Goal: Transaction & Acquisition: Purchase product/service

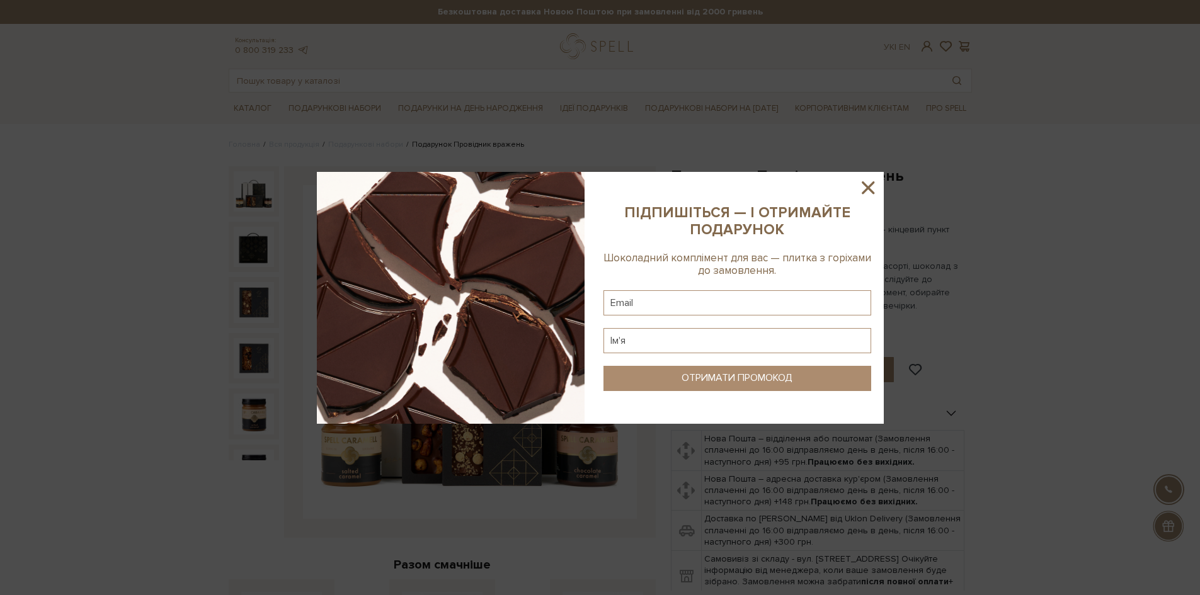
click at [865, 188] on icon at bounding box center [867, 187] width 21 height 21
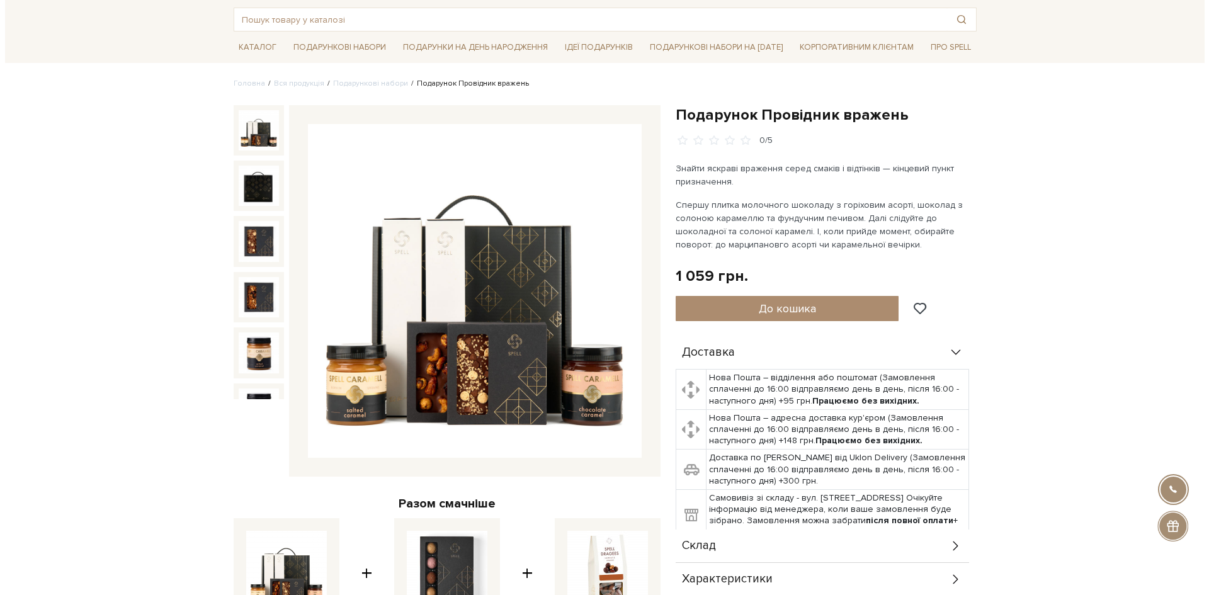
scroll to position [63, 0]
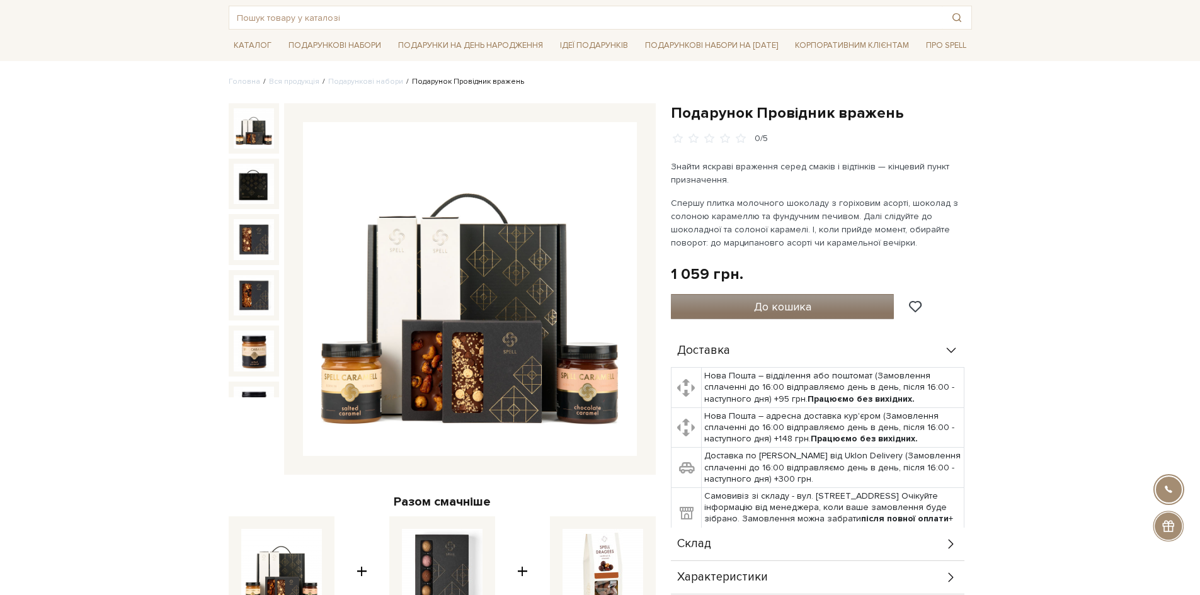
click at [795, 303] on span "До кошика" at bounding box center [782, 307] width 57 height 14
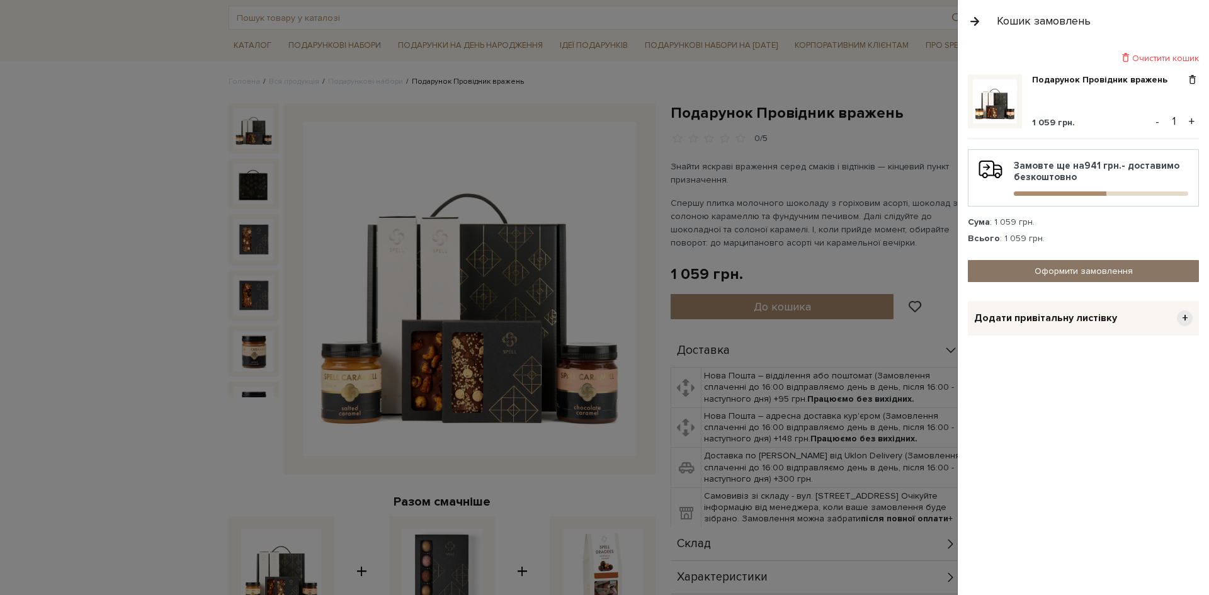
click at [1088, 275] on link "Оформити замовлення" at bounding box center [1083, 271] width 231 height 22
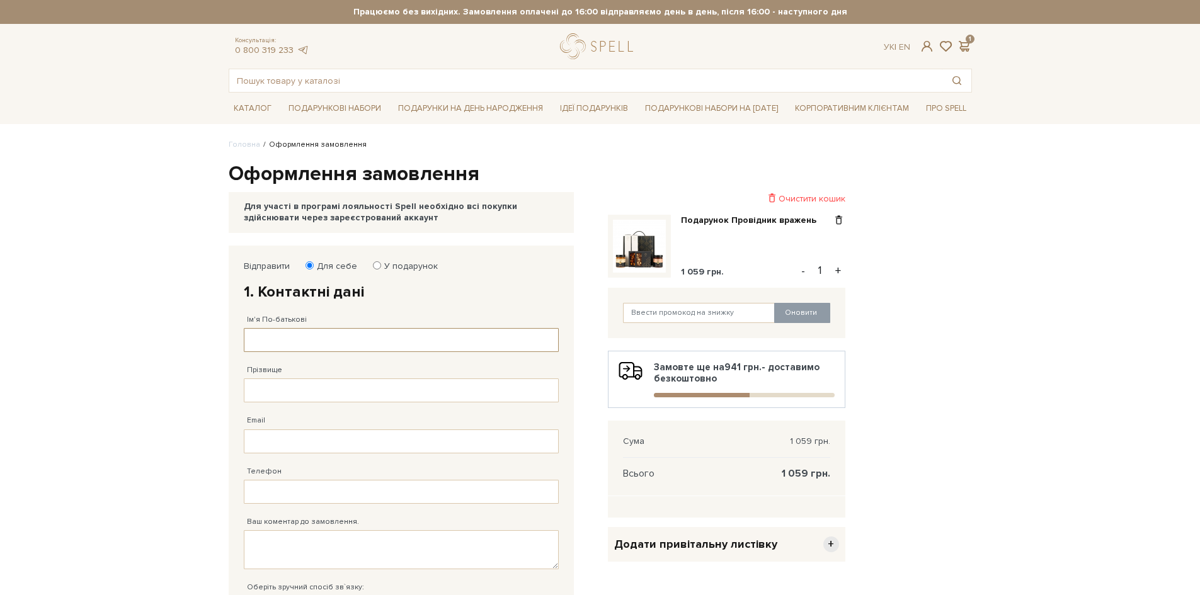
click at [290, 342] on input "Ім'я По-батькові" at bounding box center [401, 340] width 315 height 24
type input "REVENOK"
type input "LYUBOV"
type input "38 (063) 427 62 08"
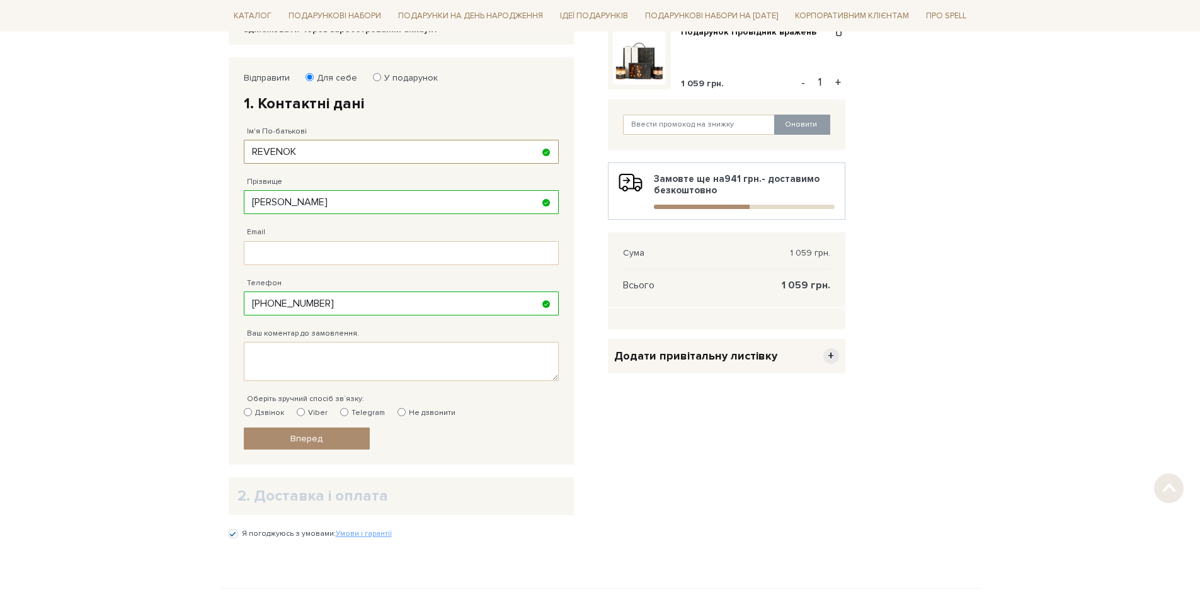
scroll to position [189, 0]
click at [301, 248] on input "Email" at bounding box center [401, 253] width 315 height 24
type input "busechca8@gmail.com"
click at [248, 414] on input "Дзвінок" at bounding box center [248, 412] width 8 height 8
radio input "true"
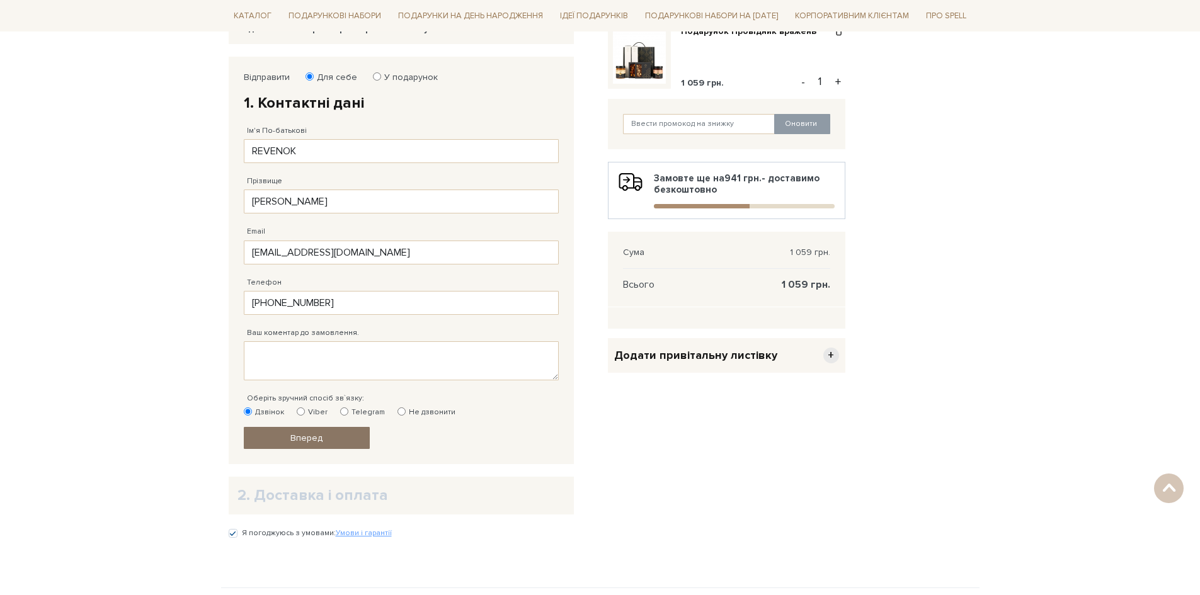
click at [286, 432] on link "Вперед" at bounding box center [307, 438] width 126 height 22
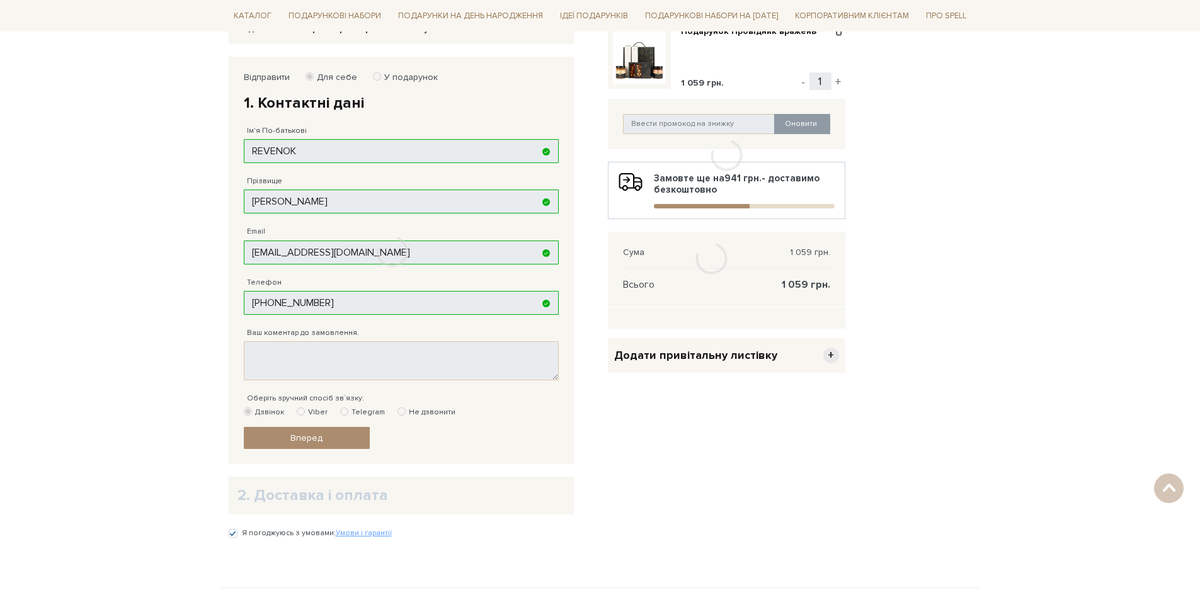
scroll to position [246, 0]
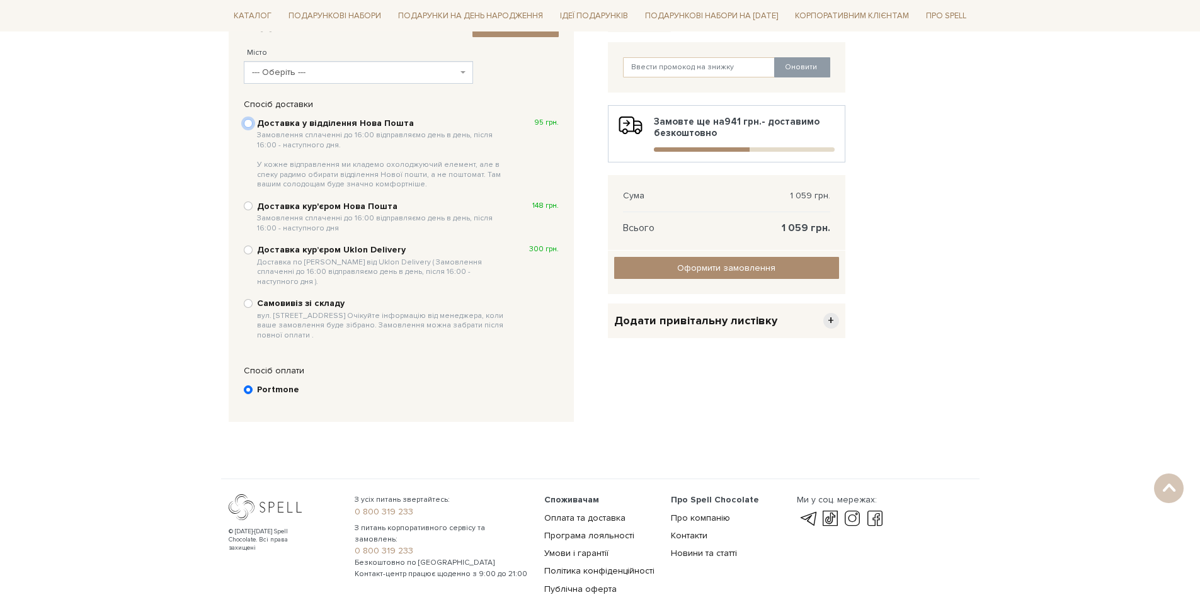
click at [245, 122] on input "Доставка у відділення Нова Пошта Замовлення сплаченні до 16:00 відправляємо ден…" at bounding box center [248, 123] width 9 height 9
radio input "true"
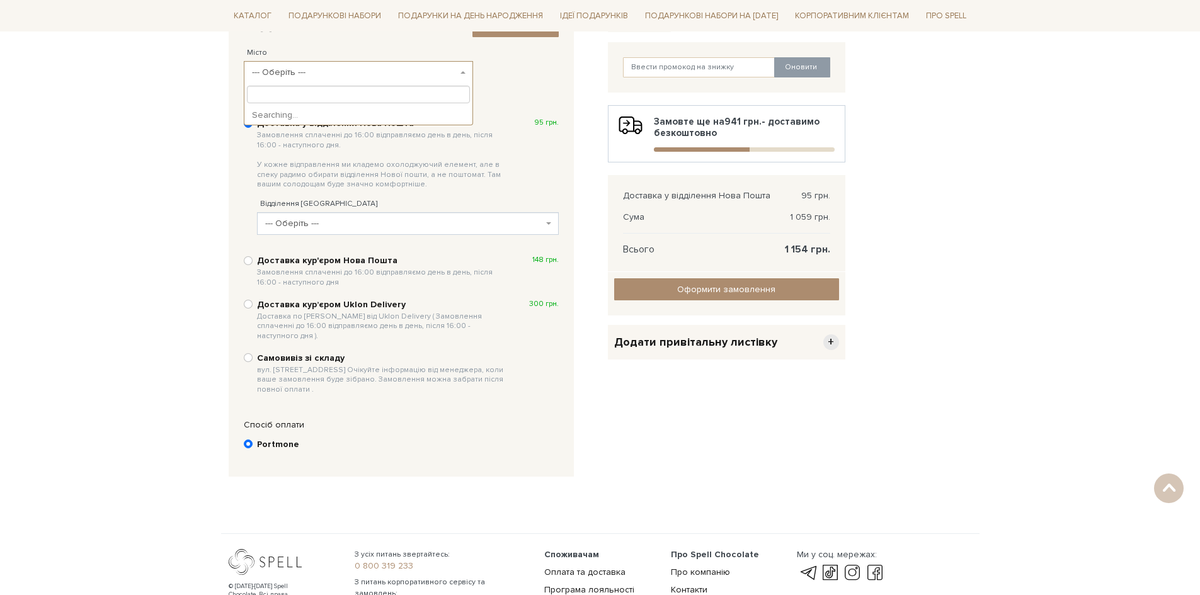
click at [360, 84] on body "Подарункові набори SALE Корпоративним клієнтам Доставка і оплата Консультація: …" at bounding box center [600, 211] width 1200 height 914
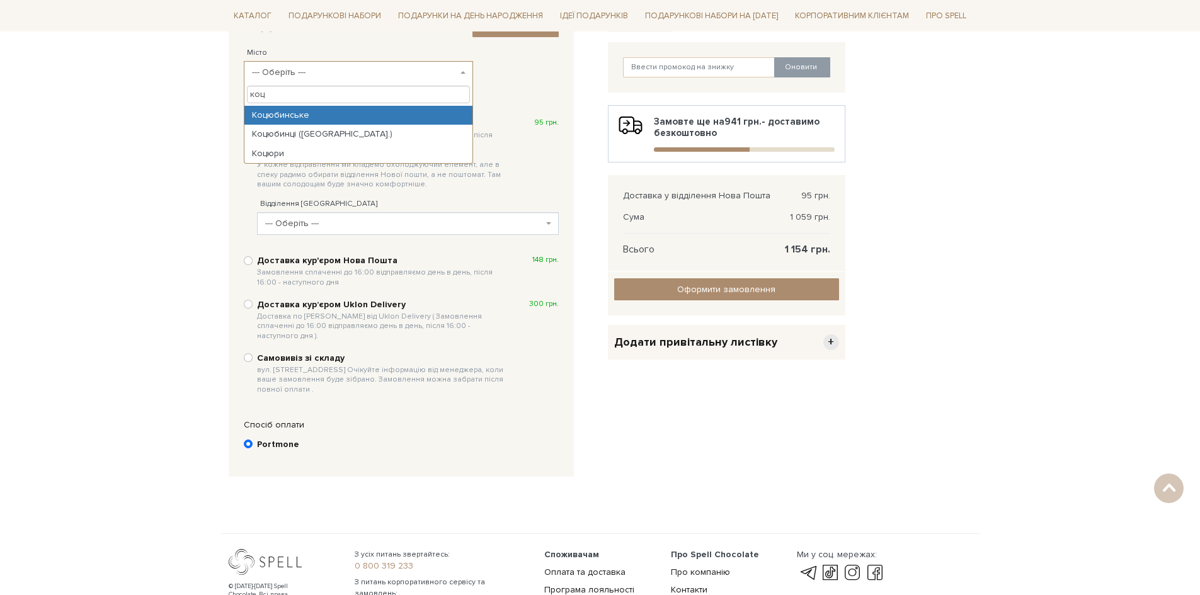
type input "коц"
select select "Коцюбинське"
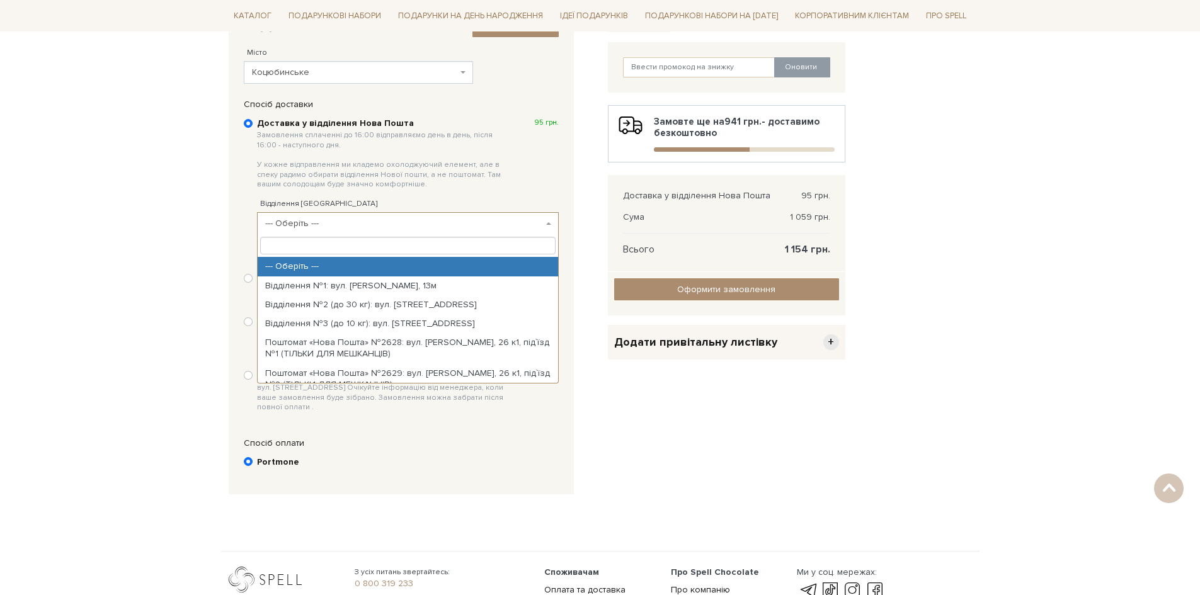
click at [343, 224] on span "--- Оберіть ---" at bounding box center [404, 223] width 278 height 13
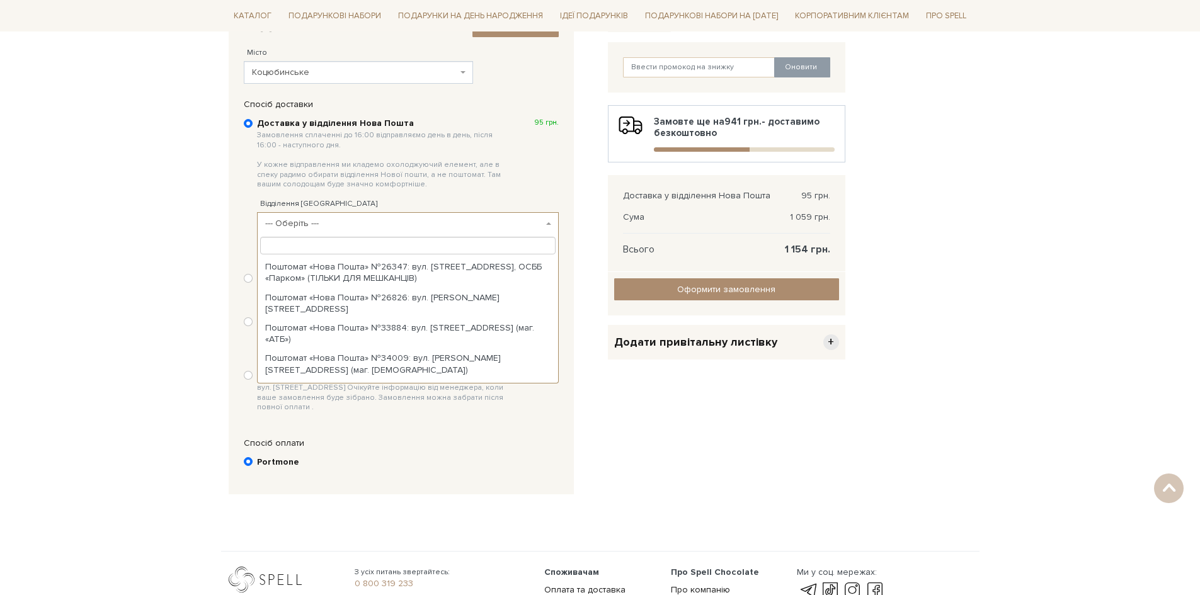
scroll to position [378, 0]
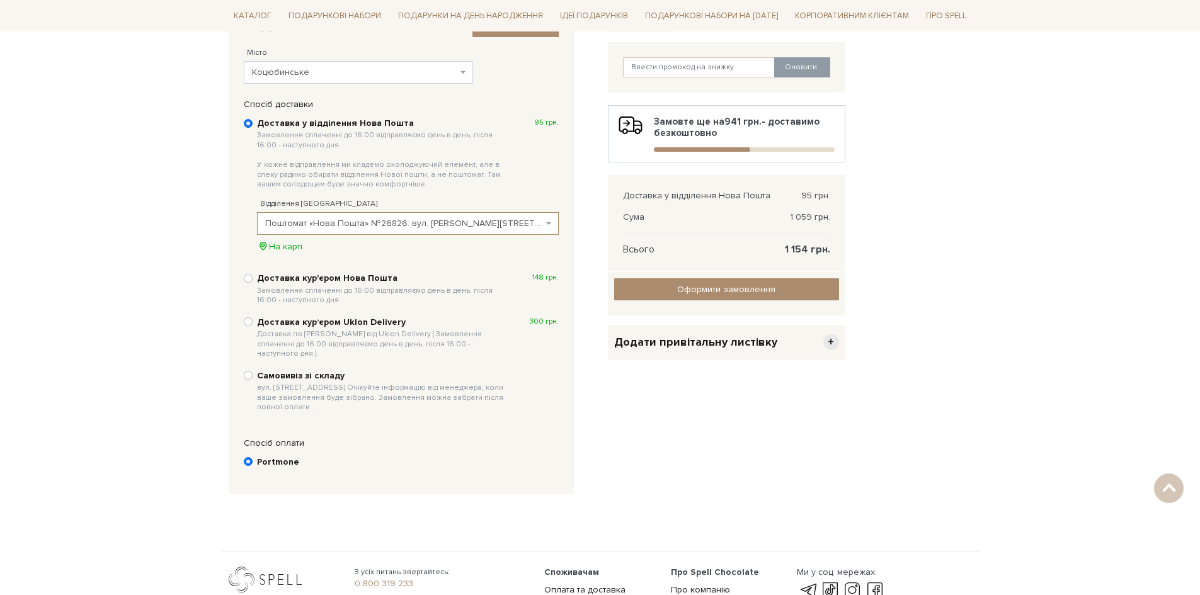
select select "Поштомат «Нова Пошта» №26826: вул. Пономарьова, 26, корпус 1"
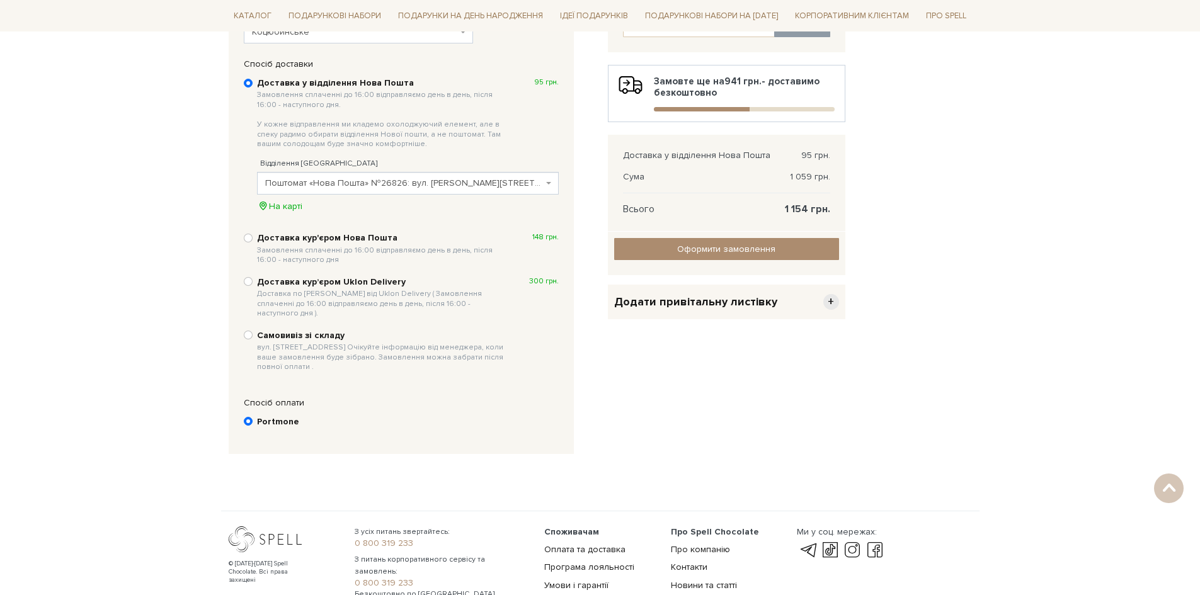
scroll to position [246, 0]
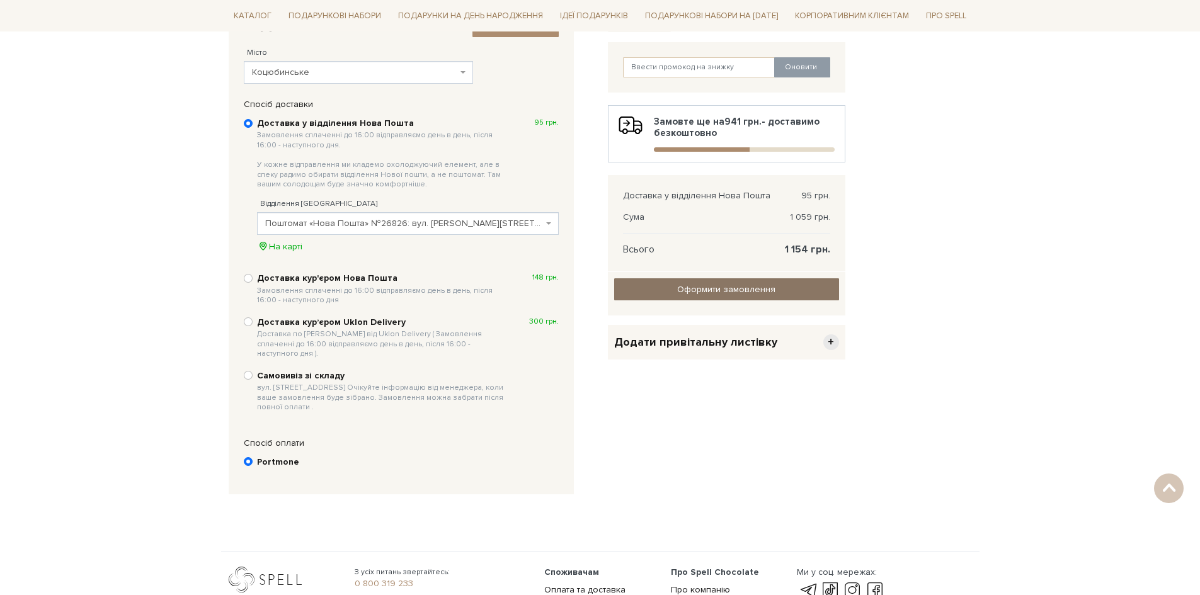
click at [745, 283] on input "Оформити замовлення" at bounding box center [726, 289] width 225 height 22
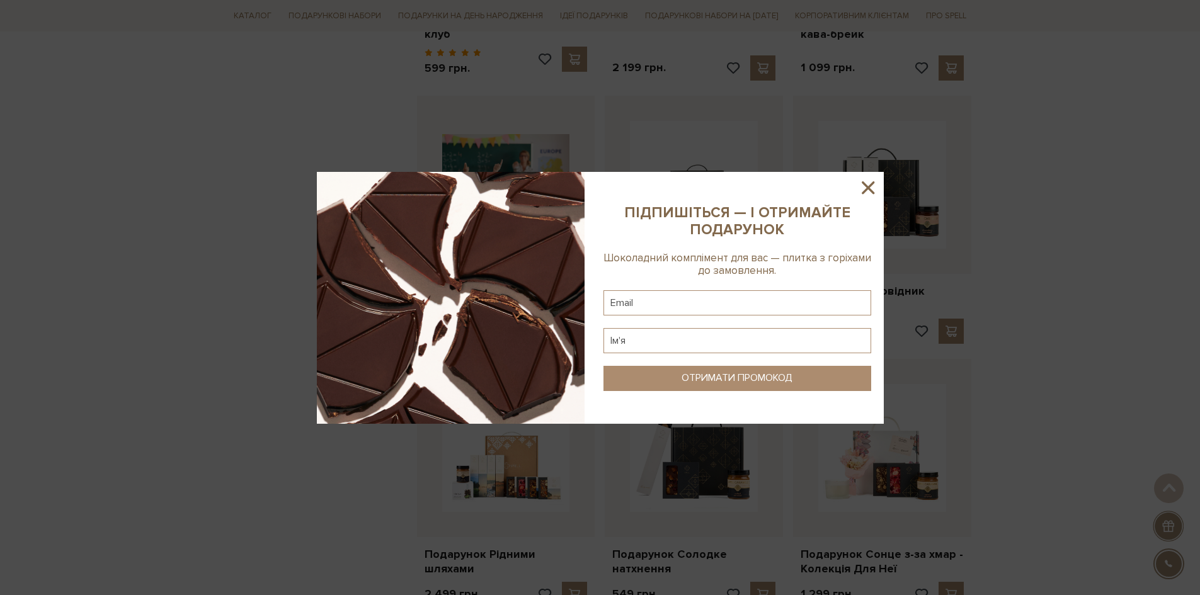
click at [872, 187] on icon at bounding box center [867, 187] width 21 height 21
